Goal: Task Accomplishment & Management: Complete application form

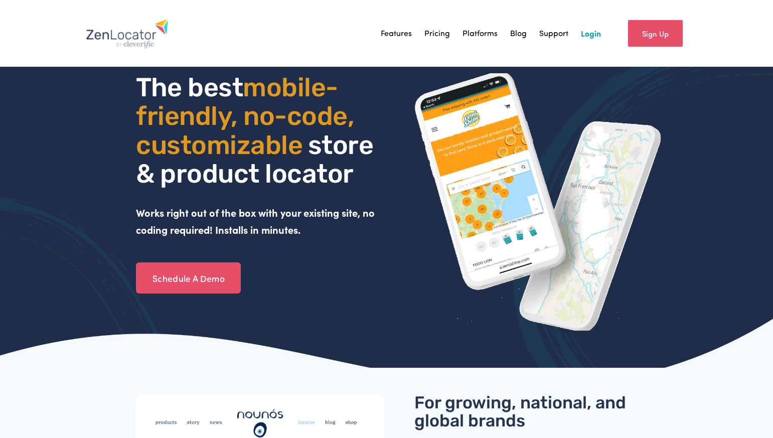
click at [588, 34] on link "Login" at bounding box center [591, 33] width 20 height 15
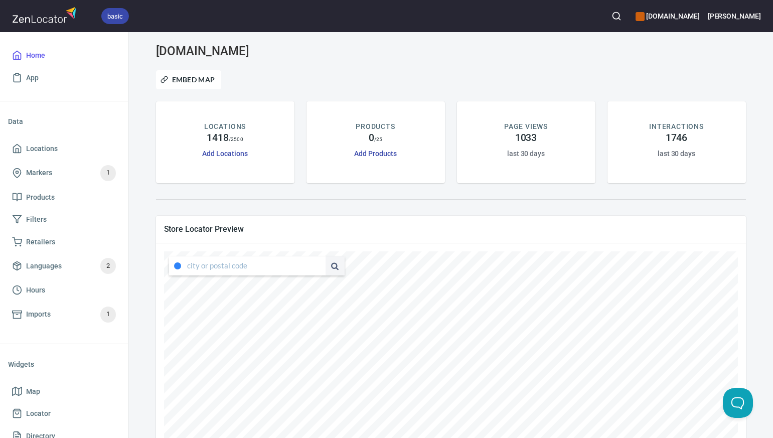
type input "[STREET_ADDRESS][US_STATE]"
drag, startPoint x: 187, startPoint y: 266, endPoint x: 318, endPoint y: 268, distance: 131.4
click at [318, 268] on div "[STREET_ADDRESS][US_STATE]" at bounding box center [257, 265] width 176 height 19
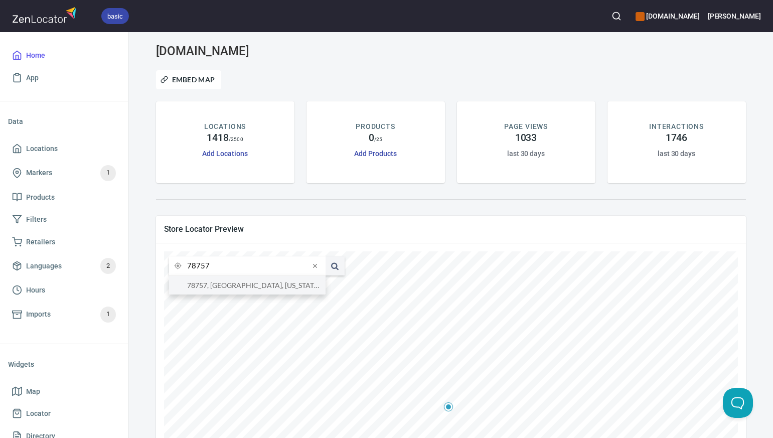
click at [297, 286] on li "78757, [GEOGRAPHIC_DATA], [US_STATE], [GEOGRAPHIC_DATA]" at bounding box center [247, 285] width 156 height 19
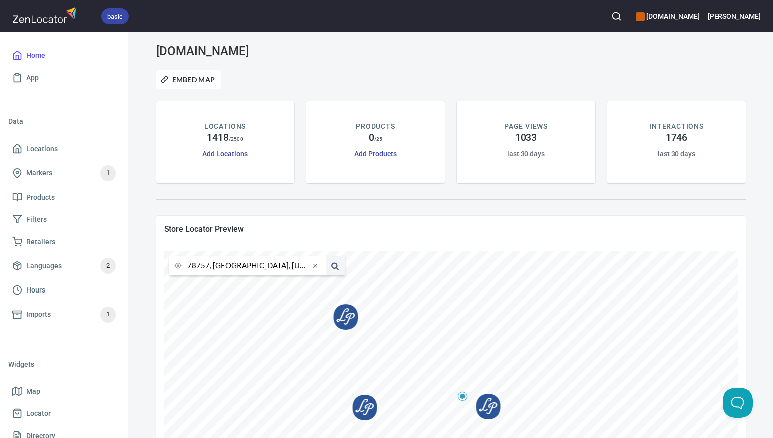
click at [208, 268] on input "78757, [GEOGRAPHIC_DATA], [US_STATE], [GEOGRAPHIC_DATA]" at bounding box center [248, 265] width 122 height 19
click at [217, 289] on li "76470, Ranger, [US_STATE], [GEOGRAPHIC_DATA]" at bounding box center [247, 285] width 156 height 19
click at [208, 266] on input "76470, Ranger, [US_STATE], [GEOGRAPHIC_DATA]" at bounding box center [248, 265] width 122 height 19
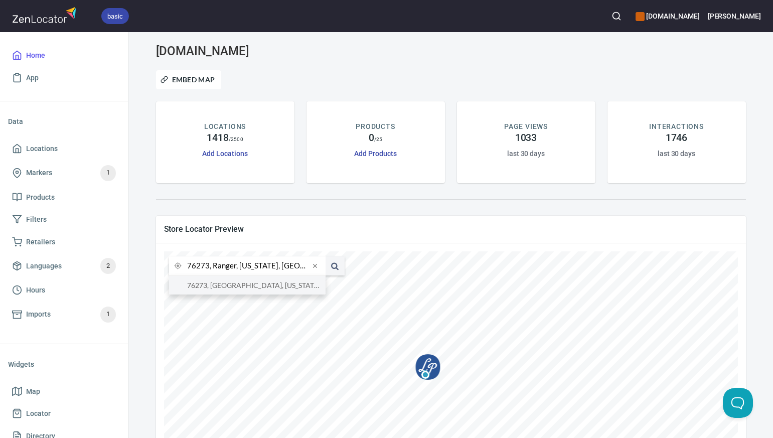
click at [213, 286] on li "76273, [GEOGRAPHIC_DATA], [US_STATE], [GEOGRAPHIC_DATA]" at bounding box center [247, 285] width 156 height 19
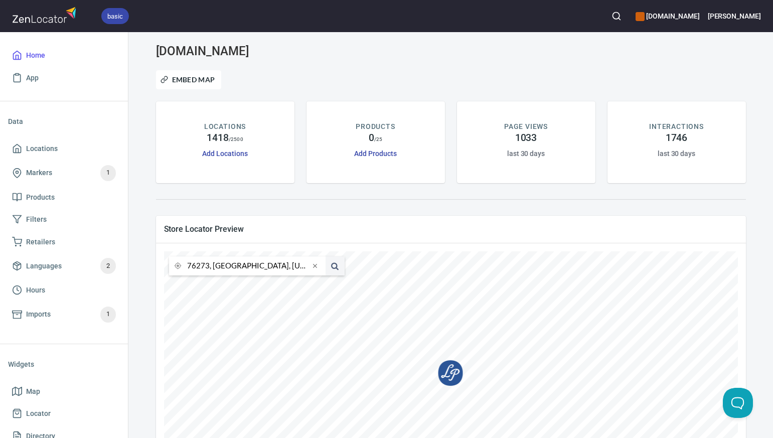
click at [208, 265] on input "76273, [GEOGRAPHIC_DATA], [US_STATE], [GEOGRAPHIC_DATA]" at bounding box center [248, 265] width 122 height 19
click at [215, 288] on li "73160, Moore, [US_STATE], [GEOGRAPHIC_DATA]" at bounding box center [247, 285] width 156 height 19
click at [208, 266] on input "73160, Moore, [US_STATE], [GEOGRAPHIC_DATA]" at bounding box center [248, 265] width 122 height 19
click at [218, 285] on li "[GEOGRAPHIC_DATA], [US_STATE], [GEOGRAPHIC_DATA]" at bounding box center [247, 285] width 156 height 19
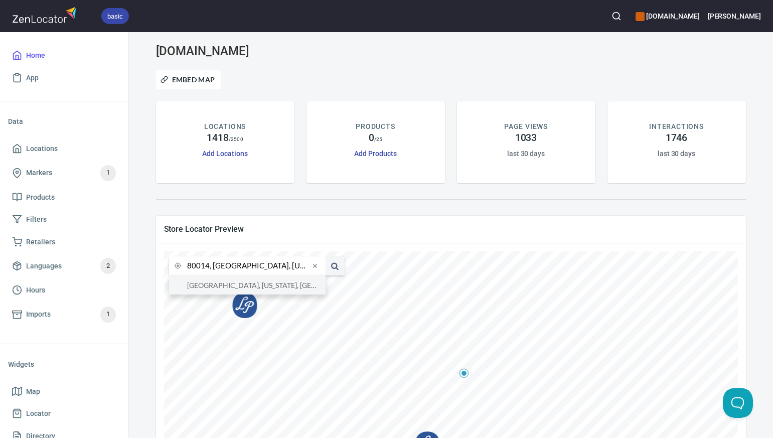
type input "[GEOGRAPHIC_DATA], [US_STATE], [GEOGRAPHIC_DATA]"
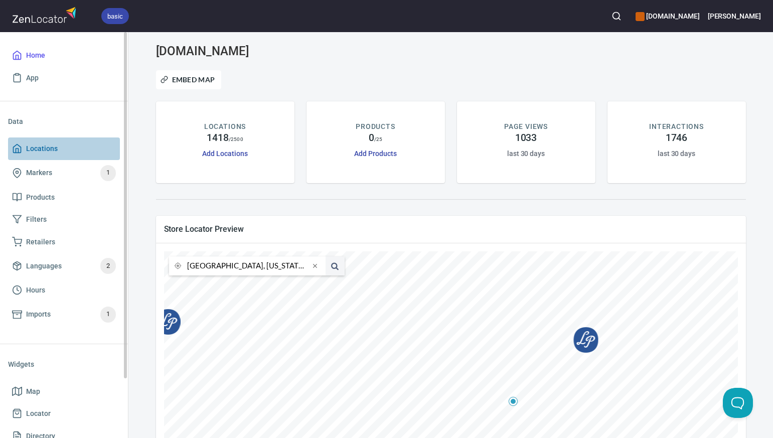
click at [63, 150] on span "Locations" at bounding box center [64, 148] width 104 height 13
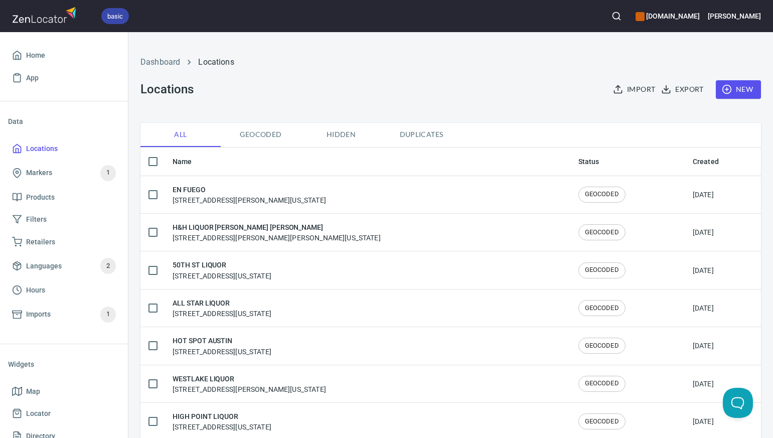
checkbox input "false"
click at [744, 89] on span "New" at bounding box center [738, 89] width 29 height 13
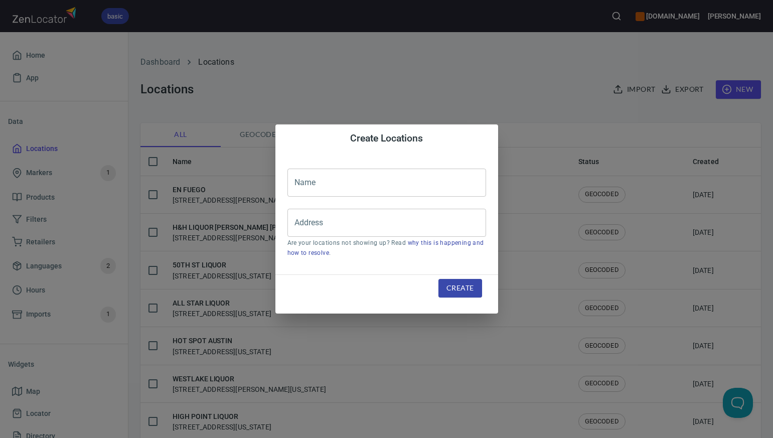
click at [293, 183] on input "text" at bounding box center [386, 183] width 199 height 28
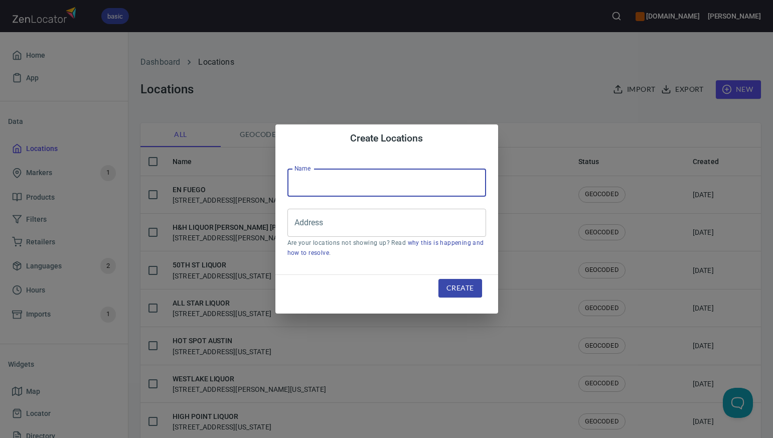
paste input "MI COCINA"
type input "MI COCINA"
click at [298, 225] on input "Address" at bounding box center [379, 222] width 175 height 19
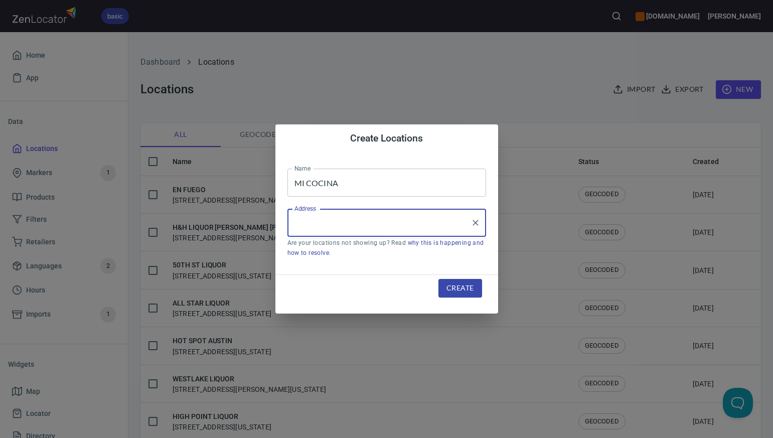
paste input "[STREET_ADDRESS]"
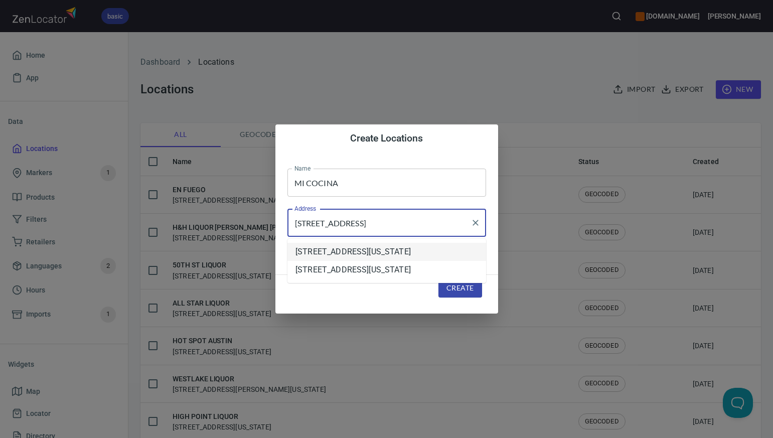
click at [325, 249] on li "[STREET_ADDRESS][US_STATE]" at bounding box center [386, 252] width 199 height 18
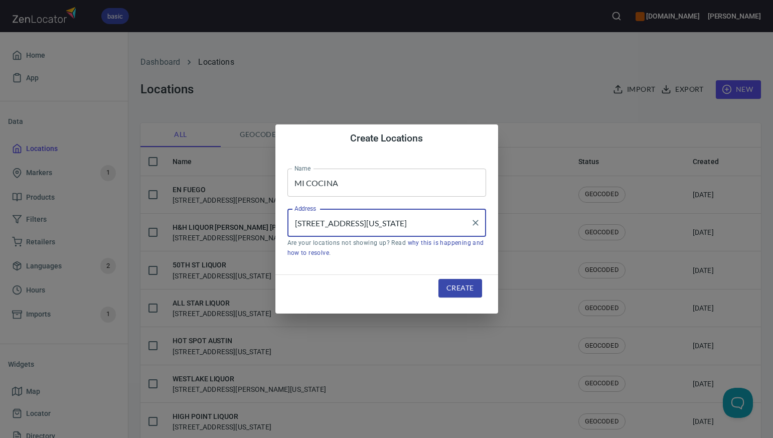
type input "[STREET_ADDRESS][US_STATE]"
click at [457, 289] on span "Create" at bounding box center [459, 288] width 27 height 13
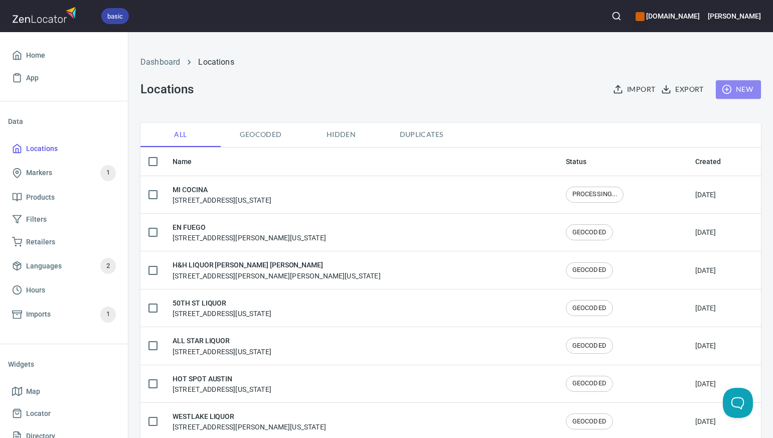
click at [749, 88] on span "New" at bounding box center [738, 89] width 29 height 13
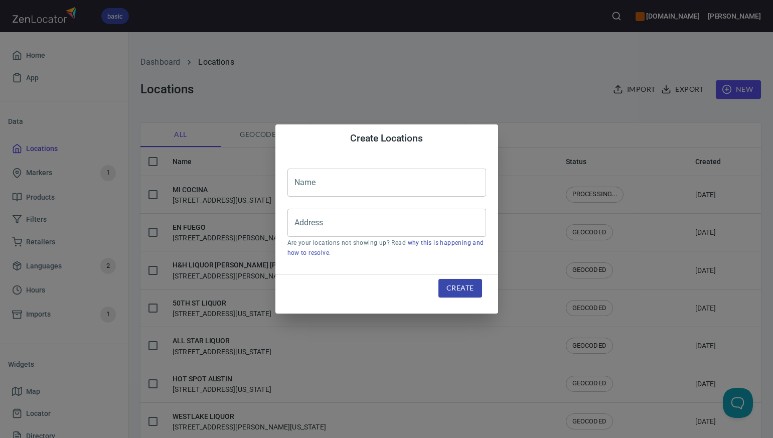
click at [293, 183] on input "text" at bounding box center [386, 183] width 199 height 28
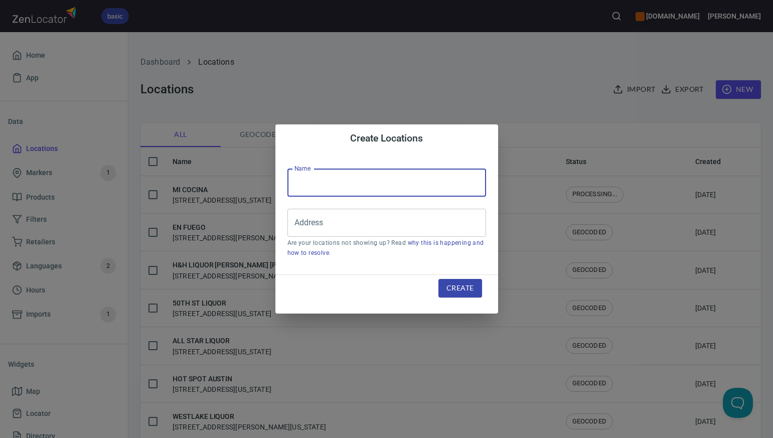
paste input "SPEC'S LIQUORS, WINES BEER#224"
type input "SPEC'S LIQUORS, WINES BEER#224"
click at [301, 222] on input "Address" at bounding box center [379, 222] width 175 height 19
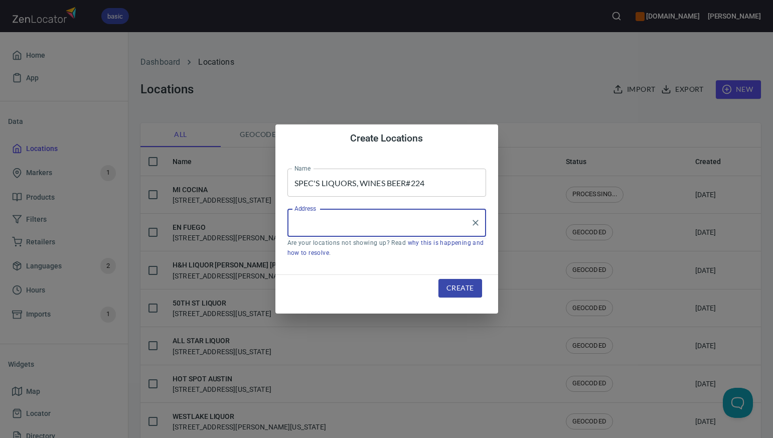
paste input "[STREET_ADDRESS]"
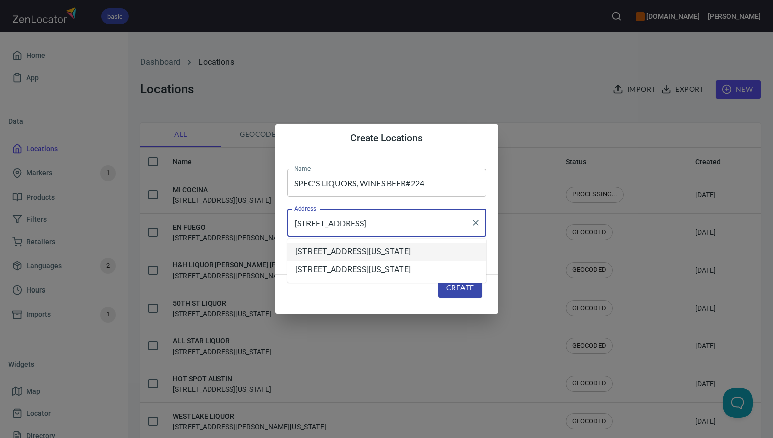
click at [319, 255] on li "[STREET_ADDRESS][US_STATE]" at bounding box center [386, 252] width 199 height 18
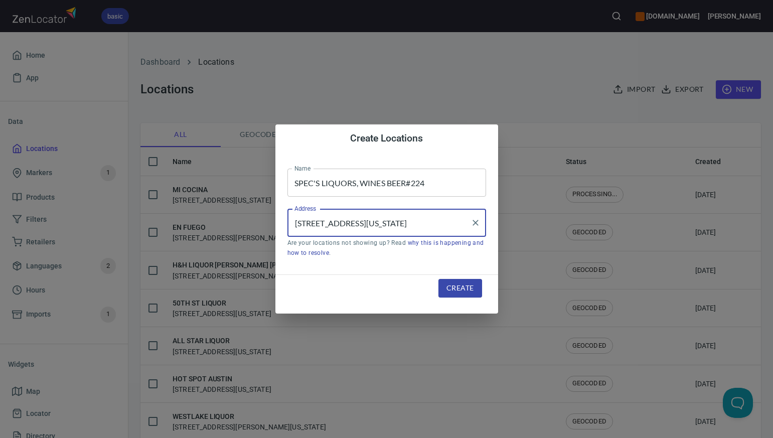
type input "[STREET_ADDRESS][US_STATE]"
click at [461, 285] on span "Create" at bounding box center [459, 288] width 27 height 13
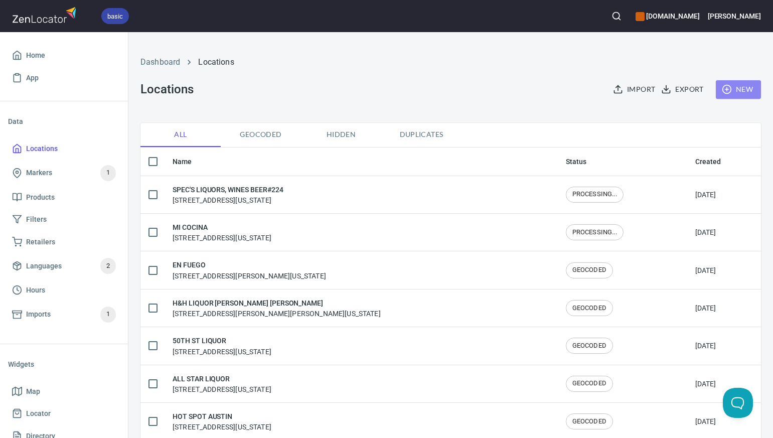
click at [743, 89] on span "New" at bounding box center [738, 89] width 29 height 13
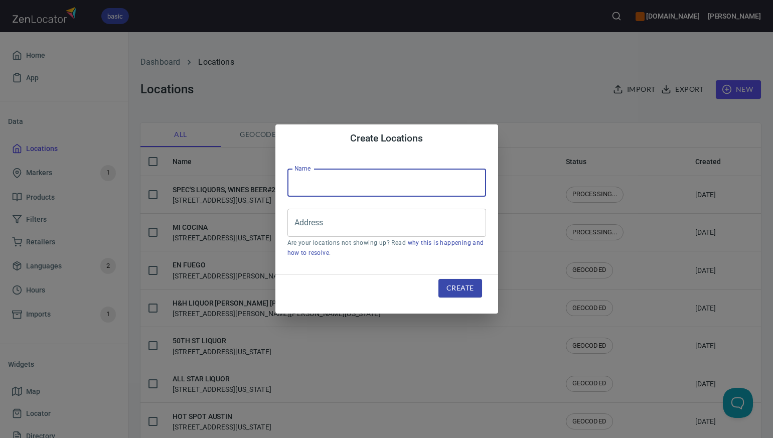
click at [296, 182] on input "text" at bounding box center [386, 183] width 199 height 28
paste input "SPEC'S WINES SPIRITS & #226"
type input "SPEC'S WINES SPIRITS & #226"
click at [301, 221] on input "Address" at bounding box center [379, 222] width 175 height 19
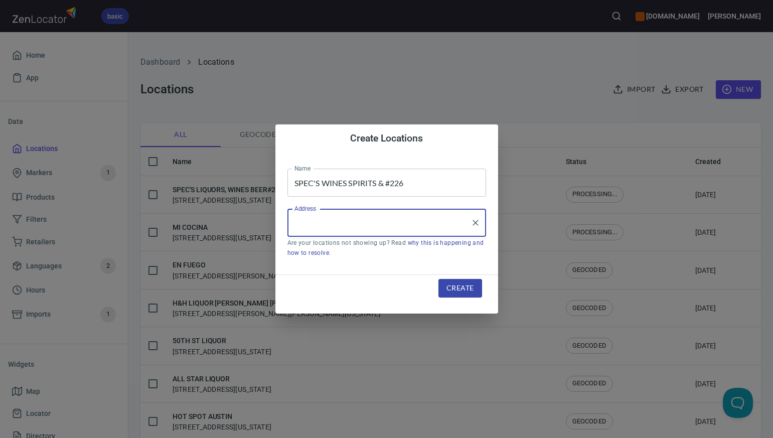
paste input "1151 FM [GEOGRAPHIC_DATA]"
click at [331, 252] on li "[STREET_ADDRESS][US_STATE]" at bounding box center [386, 252] width 199 height 18
type input "[STREET_ADDRESS][US_STATE]"
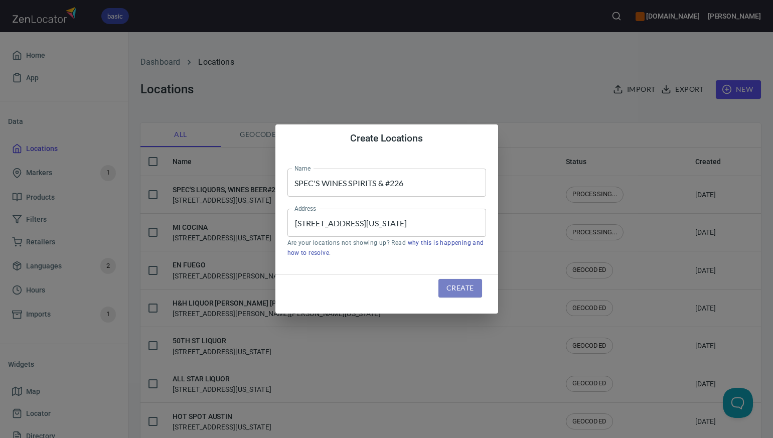
click at [451, 286] on span "Create" at bounding box center [459, 288] width 27 height 13
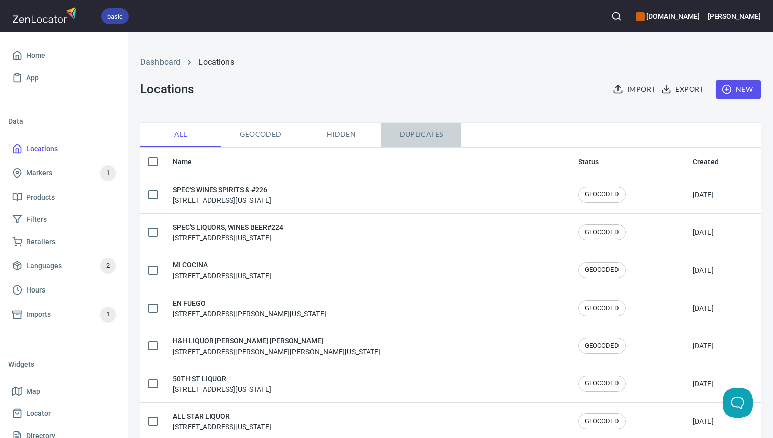
click at [420, 133] on span "Duplicates" at bounding box center [421, 134] width 68 height 13
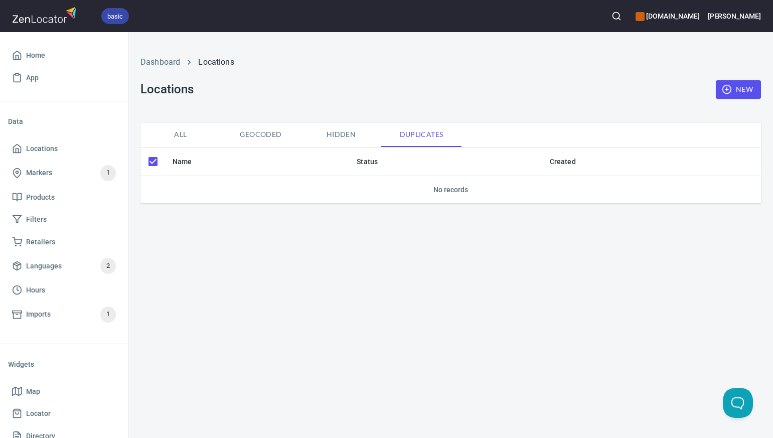
checkbox input "false"
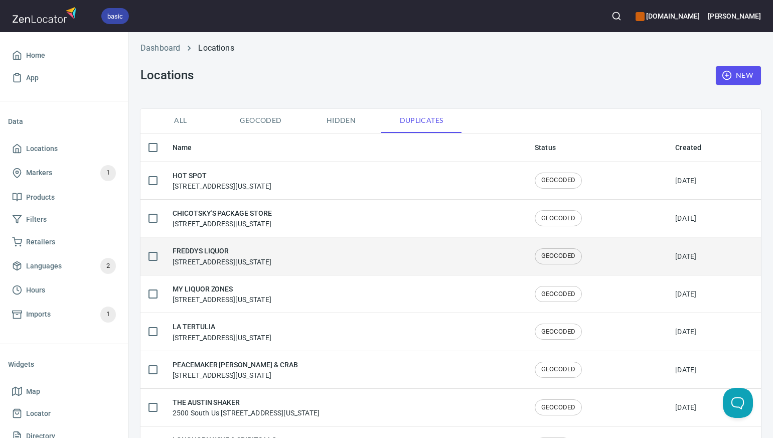
scroll to position [13, 0]
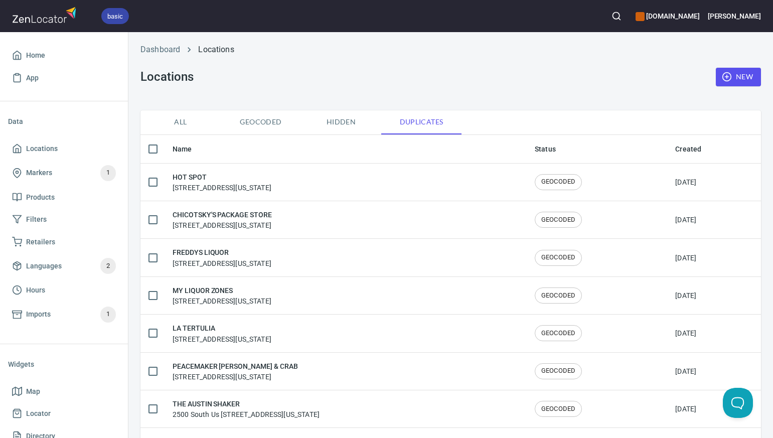
click at [183, 121] on span "All" at bounding box center [180, 122] width 68 height 13
